Goal: Task Accomplishment & Management: Manage account settings

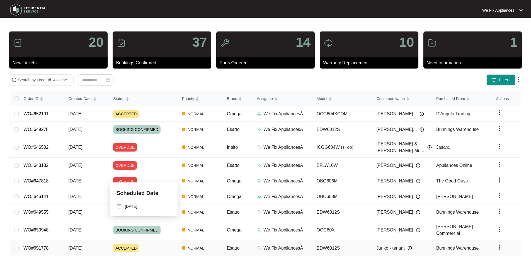
scroll to position [35, 0]
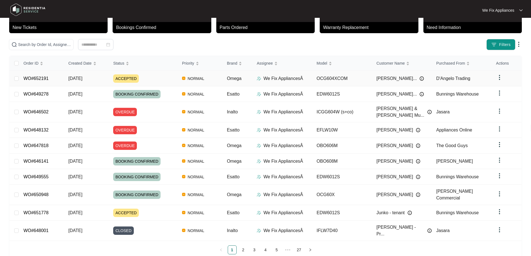
click at [37, 75] on td "WO#652191" at bounding box center [41, 79] width 45 height 16
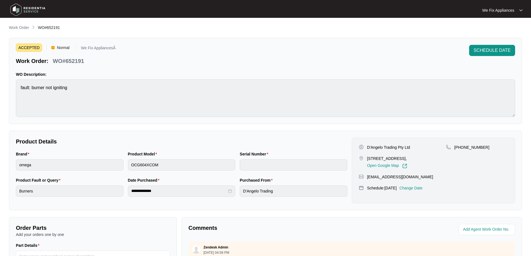
drag, startPoint x: 483, startPoint y: 147, endPoint x: 462, endPoint y: 146, distance: 20.9
click at [462, 146] on p "[PHONE_NUMBER]" at bounding box center [471, 148] width 35 height 6
click at [449, 175] on div "D'Angelo Trading Pty Ltd [STREET_ADDRESS], Open Google Map [PHONE_NUMBER] [EMAI…" at bounding box center [433, 171] width 163 height 66
drag, startPoint x: 408, startPoint y: 157, endPoint x: 368, endPoint y: 159, distance: 40.7
click at [368, 159] on p "[STREET_ADDRESS]," at bounding box center [387, 159] width 40 height 6
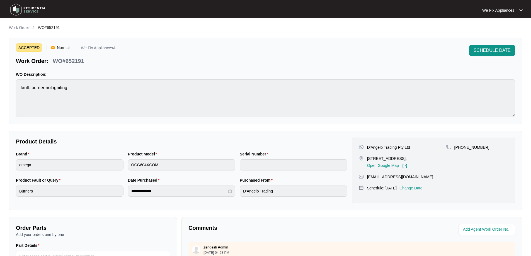
copy p "B722/[STREET_ADDRESS]"
drag, startPoint x: 88, startPoint y: 65, endPoint x: 76, endPoint y: 63, distance: 12.3
click at [68, 64] on div "Work Order: WO#652191" at bounding box center [66, 60] width 100 height 10
click at [85, 61] on div "WO#652191" at bounding box center [68, 60] width 36 height 10
drag, startPoint x: 85, startPoint y: 61, endPoint x: 72, endPoint y: 63, distance: 12.7
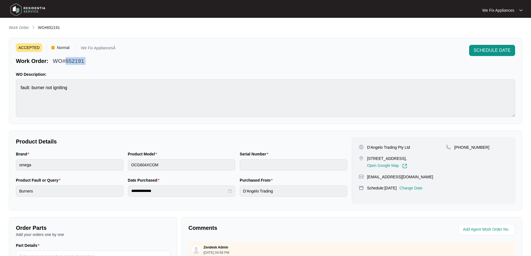
click at [72, 63] on div "WO#652191" at bounding box center [68, 60] width 36 height 10
click at [493, 49] on span "SCHEDULE DATE" at bounding box center [491, 50] width 37 height 7
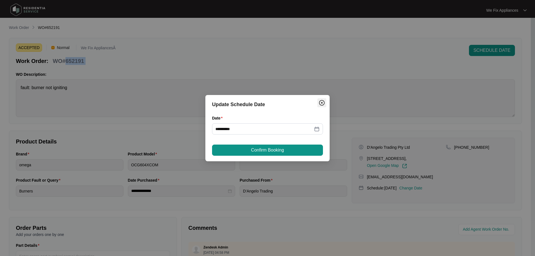
click at [320, 102] on img "Close" at bounding box center [321, 102] width 7 height 7
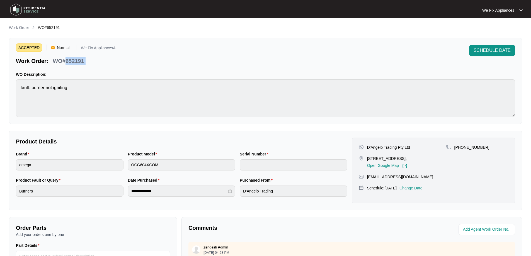
click at [35, 11] on img at bounding box center [27, 9] width 39 height 17
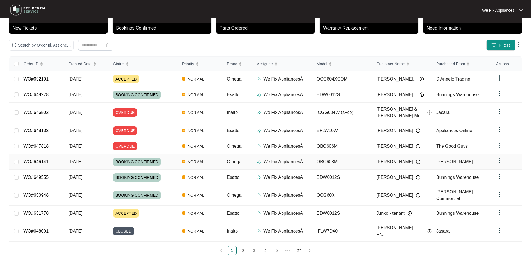
scroll to position [35, 0]
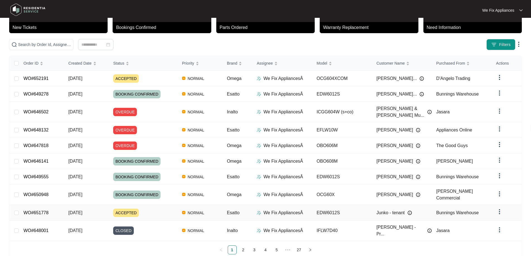
click at [43, 205] on td "WO#651778" at bounding box center [41, 213] width 45 height 16
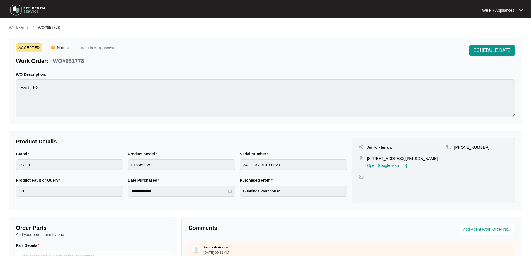
scroll to position [28, 0]
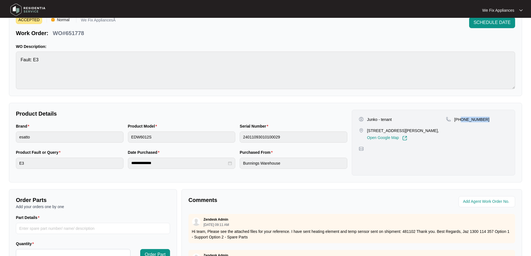
drag, startPoint x: 484, startPoint y: 119, endPoint x: 461, endPoint y: 121, distance: 22.4
click at [461, 121] on div "[PHONE_NUMBER]" at bounding box center [477, 120] width 62 height 6
copy p "449 931 181"
click at [32, 10] on img at bounding box center [27, 9] width 39 height 17
